Goal: Navigation & Orientation: Understand site structure

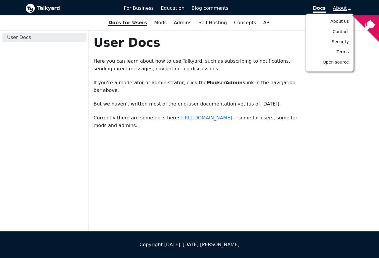
click at [343, 9] on span "About" at bounding box center [341, 8] width 17 height 6
click at [343, 62] on span "Open source" at bounding box center [336, 62] width 26 height 5
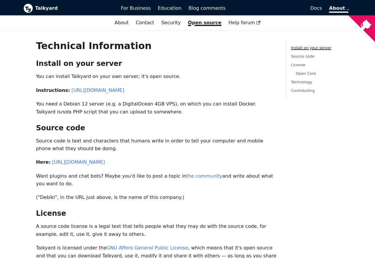
click at [340, 63] on div "Install on your server Source code License Open Core Technology Contributing" at bounding box center [312, 207] width 62 height 334
